Goal: Check status

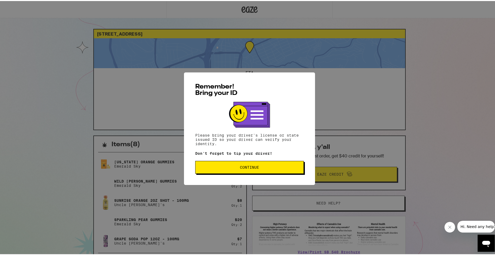
click at [256, 168] on span "Continue" at bounding box center [249, 167] width 19 height 4
click at [236, 167] on span "Continue" at bounding box center [250, 167] width 100 height 4
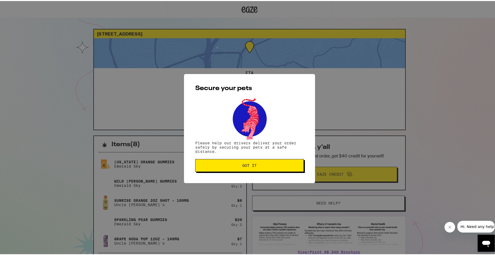
click at [236, 167] on button "Got it" at bounding box center [249, 164] width 109 height 13
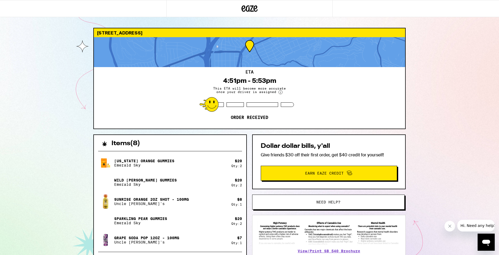
click at [235, 167] on div "Secure your pets Please help our drivers deliver your order safely by securing …" at bounding box center [249, 127] width 499 height 255
